Goal: Find specific page/section: Find specific page/section

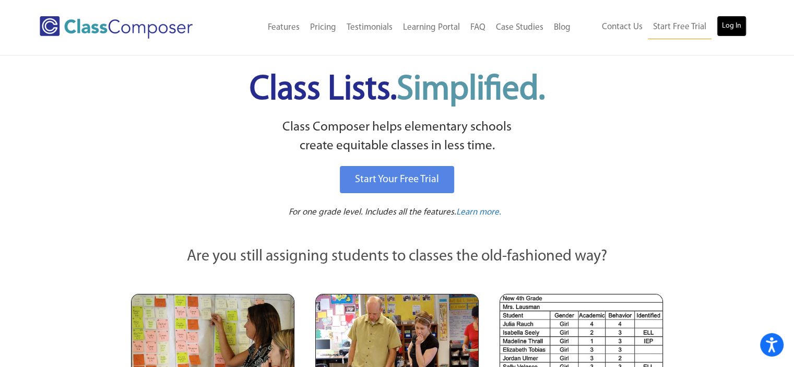
click at [737, 25] on link "Log In" at bounding box center [732, 26] width 30 height 21
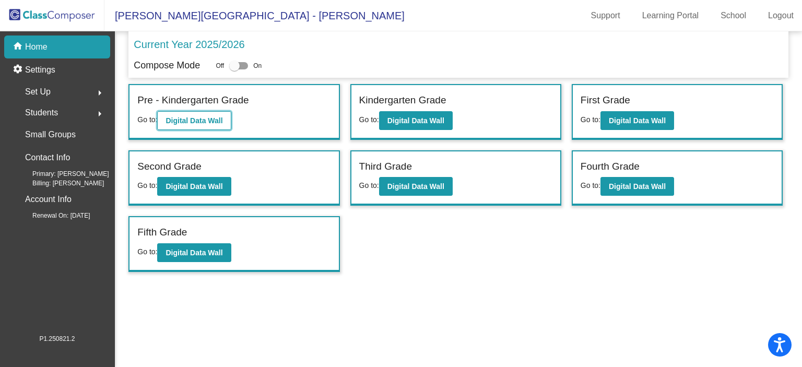
click at [198, 119] on b "Digital Data Wall" at bounding box center [194, 120] width 57 height 8
